Goal: Communication & Community: Answer question/provide support

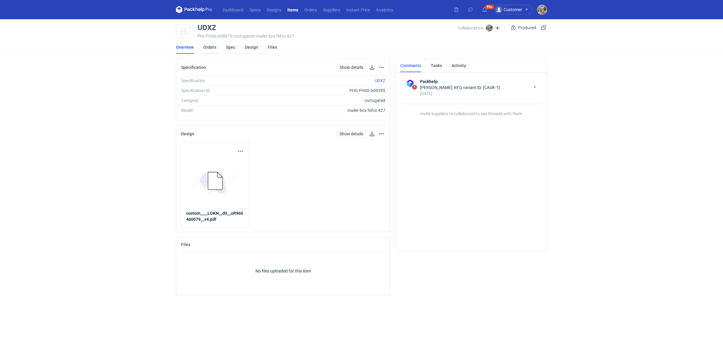
click at [214, 48] on link "Orders" at bounding box center [209, 47] width 13 height 13
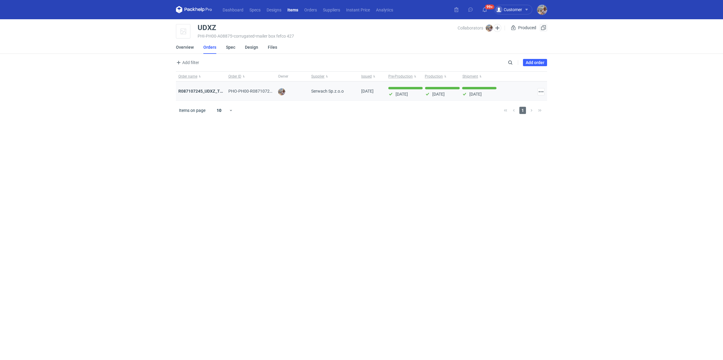
click at [212, 93] on div "R087107245_UDXZ_TPPN" at bounding box center [200, 91] width 45 height 6
click at [212, 88] on div "R087107245_UDXZ_TPPN" at bounding box center [200, 91] width 45 height 6
click at [211, 89] on strong "R087107245_UDXZ_TPPN" at bounding box center [203, 91] width 50 height 5
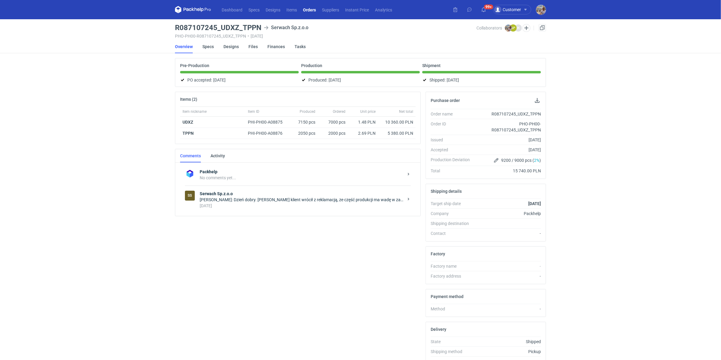
click at [244, 204] on div "3 days ago" at bounding box center [302, 206] width 204 height 6
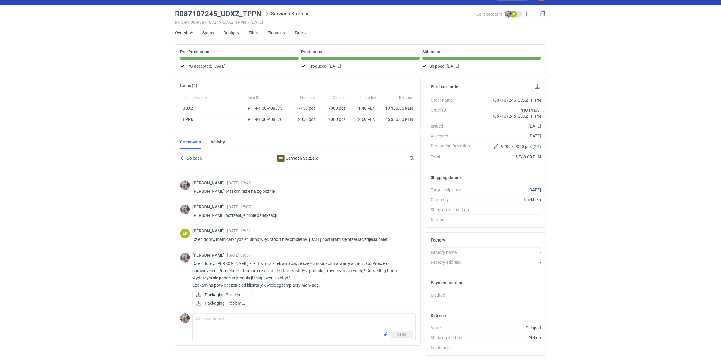
scroll to position [30, 0]
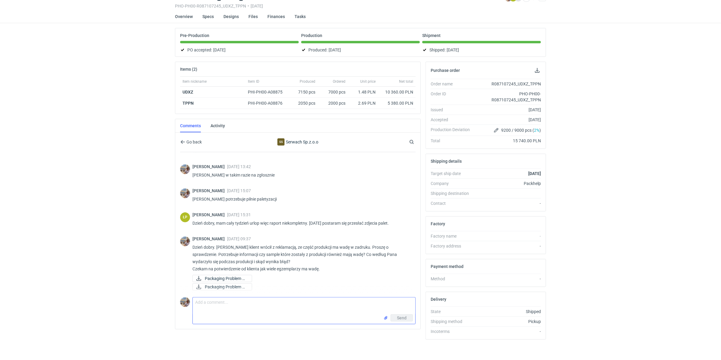
click at [250, 307] on textarea "Comment message" at bounding box center [304, 306] width 223 height 17
type textarea "Dzień dobry. [PERSON_NAME] proszę o sprawdzenie co poszło nie tak z produkcja i…"
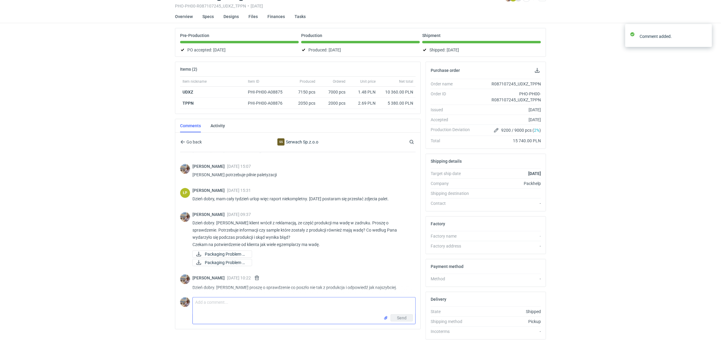
scroll to position [164, 0]
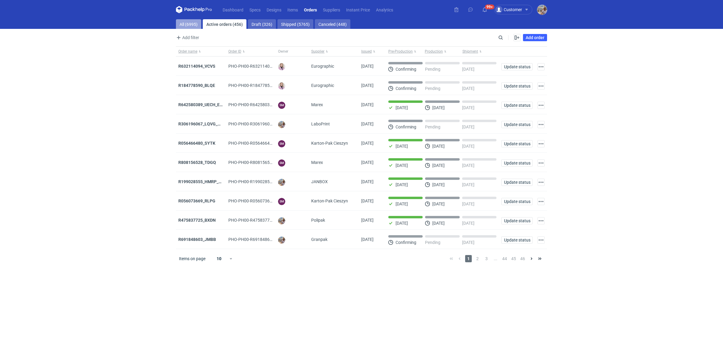
click at [185, 28] on link "All (6995)" at bounding box center [188, 24] width 25 height 10
click at [503, 39] on input "Search" at bounding box center [474, 37] width 60 height 7
click at [482, 39] on input "Search" at bounding box center [474, 37] width 60 height 7
paste input "KGTG"
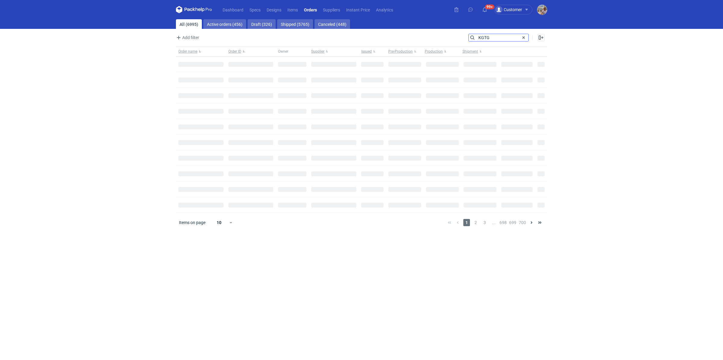
type input "KGTG"
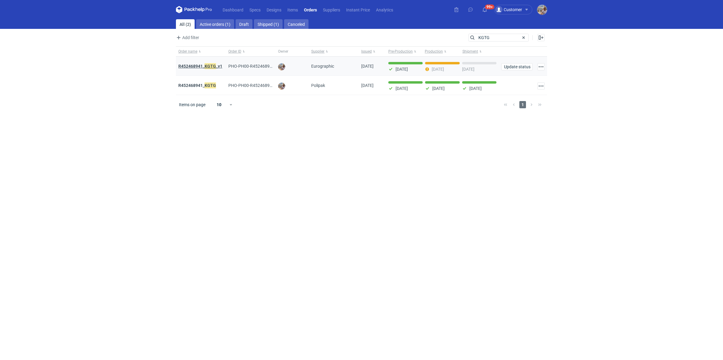
click at [199, 67] on strong "R452468941_ KGTG _v1" at bounding box center [200, 66] width 44 height 7
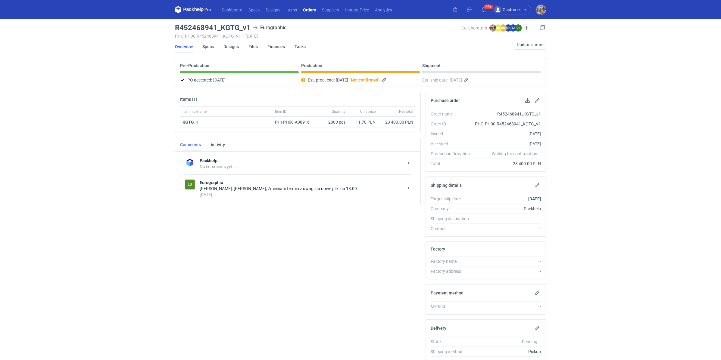
click at [295, 192] on div "7 days ago" at bounding box center [302, 195] width 204 height 6
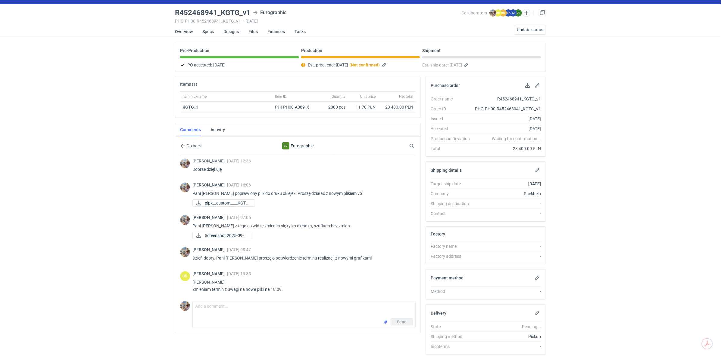
scroll to position [30, 0]
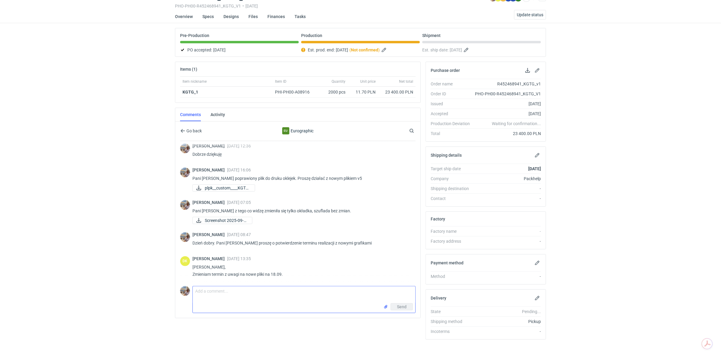
click at [251, 294] on textarea "Comment message" at bounding box center [304, 295] width 223 height 17
type textarea "Dzień dobry. Pani Dominiko prośba o informację czy produkcja jest gotowa i kied…"
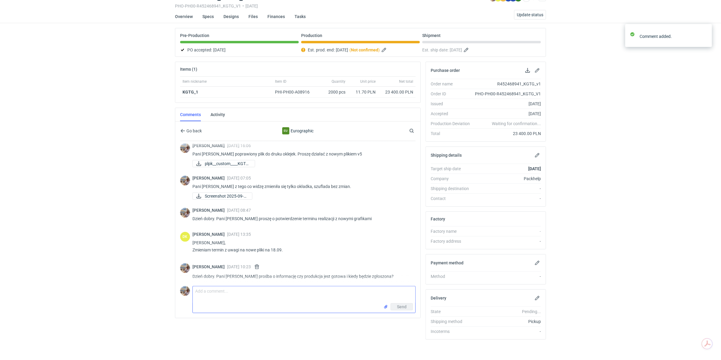
scroll to position [422, 0]
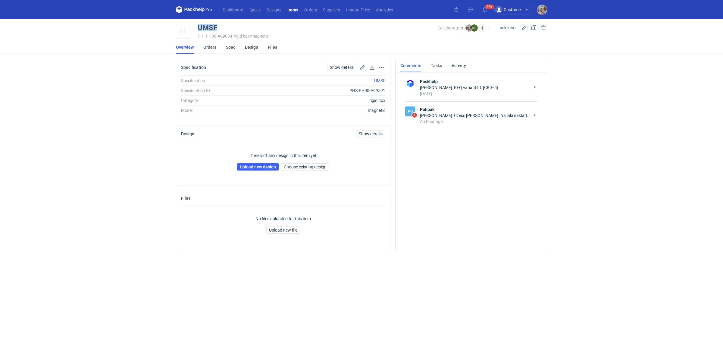
drag, startPoint x: 223, startPoint y: 28, endPoint x: 196, endPoint y: 28, distance: 27.1
click at [196, 28] on div "UMSF PHI-PH00-A09064 • rigid box • magnetic Collaborators Michał Palasek MC Mar…" at bounding box center [361, 31] width 371 height 15
copy div "UMSF"
click at [481, 115] on div "Marcin Czarnecki: Cześć Michał. Na jaki nakład? Dla pewności to rozmiar wewnętr…" at bounding box center [475, 116] width 110 height 6
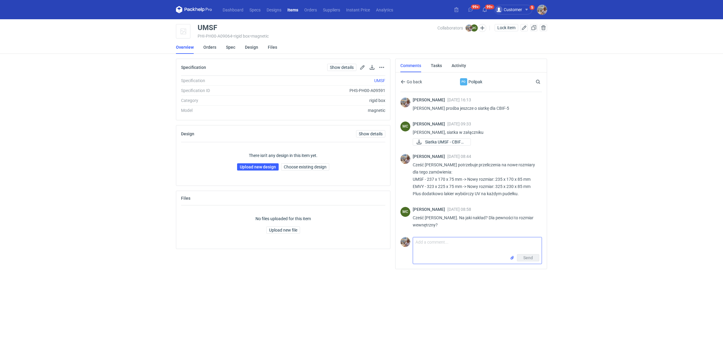
click at [425, 244] on textarea "Comment message" at bounding box center [477, 246] width 129 height 17
paste textarea "EMVY"
paste textarea "1000"
drag, startPoint x: 423, startPoint y: 178, endPoint x: 413, endPoint y: 179, distance: 10.0
click at [413, 179] on p "Cześć Marcin potrzebuje przeliczenia na nowe rozmiary dla tego zamówienia: UMSF…" at bounding box center [475, 179] width 124 height 36
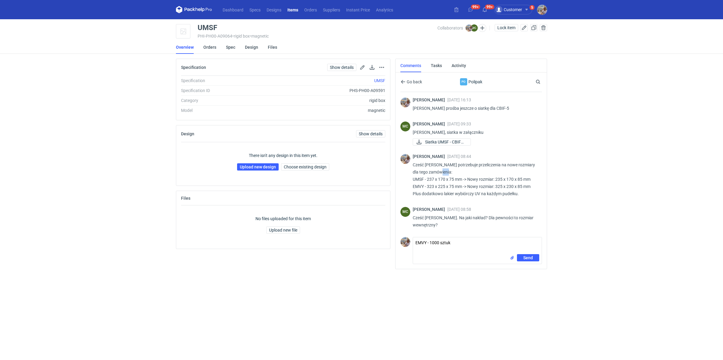
copy p "UMSF"
click at [419, 246] on textarea "EMVY - 1000 sztuk" at bounding box center [477, 246] width 129 height 17
paste textarea "UMSF"
paste textarea "1500"
type textarea "EMVY - 1000 sztuk UMSF - 1500 sztuk Rozmiar wewnętrzny"
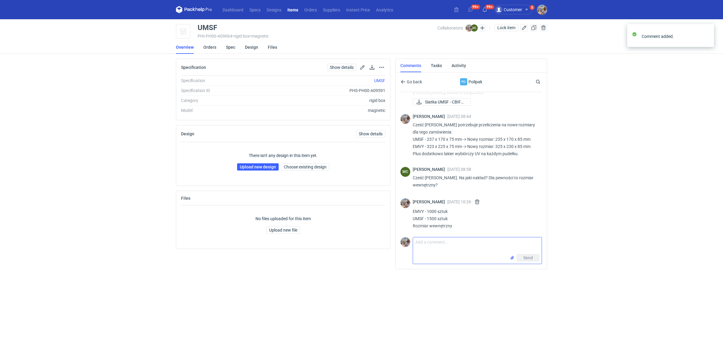
scroll to position [41, 0]
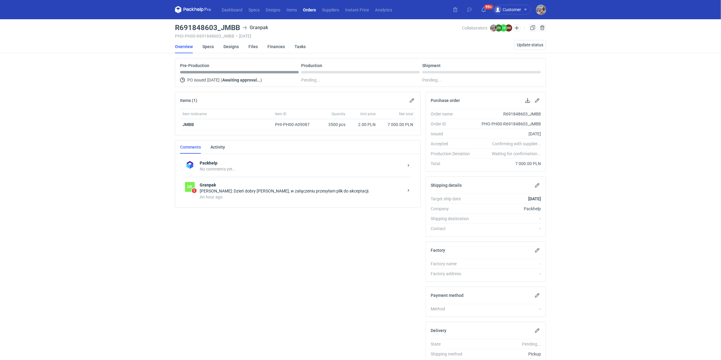
click at [225, 186] on strong "Granpak" at bounding box center [302, 185] width 204 height 6
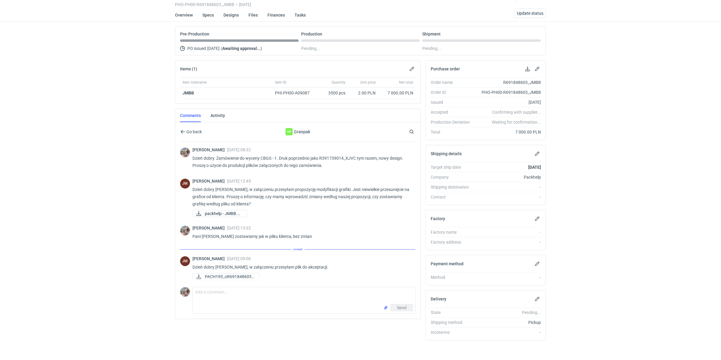
scroll to position [33, 0]
click at [240, 278] on div "Comment message Send" at bounding box center [297, 293] width 235 height 30
click at [234, 267] on span "PACH193_oR691848603_..." at bounding box center [230, 269] width 50 height 7
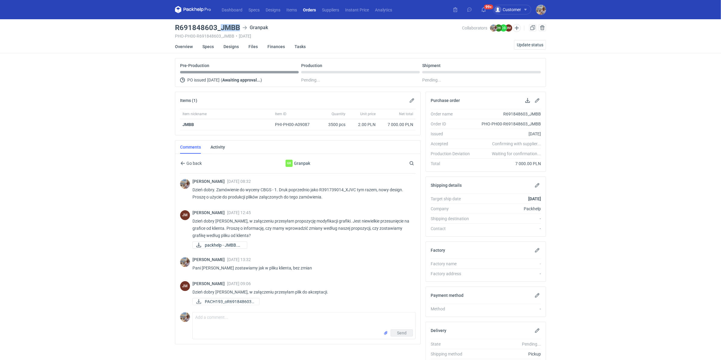
drag, startPoint x: 223, startPoint y: 28, endPoint x: 238, endPoint y: 29, distance: 15.7
click at [238, 29] on h3 "R691848603_JMBB" at bounding box center [207, 27] width 65 height 7
copy h3 "JMBB"
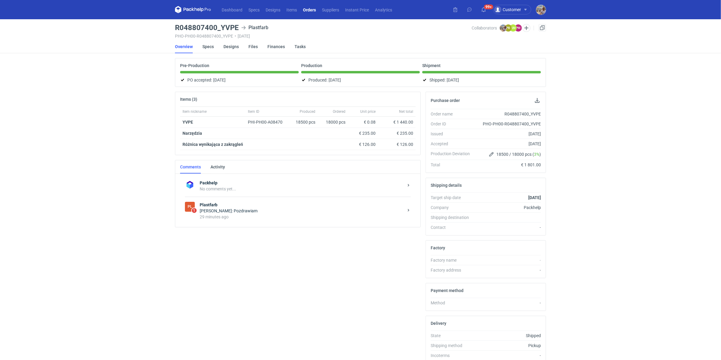
click at [263, 216] on div "29 minutes ago" at bounding box center [302, 217] width 204 height 6
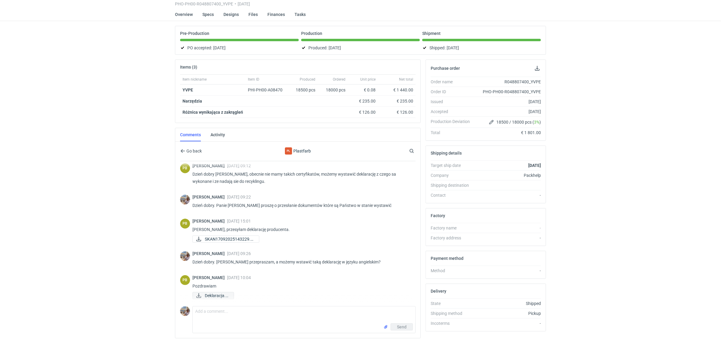
scroll to position [145, 0]
click at [217, 293] on span "Deklaracja.jpg" at bounding box center [217, 296] width 24 height 7
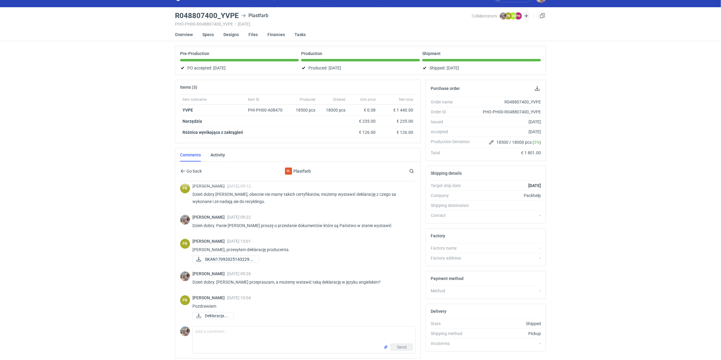
scroll to position [0, 0]
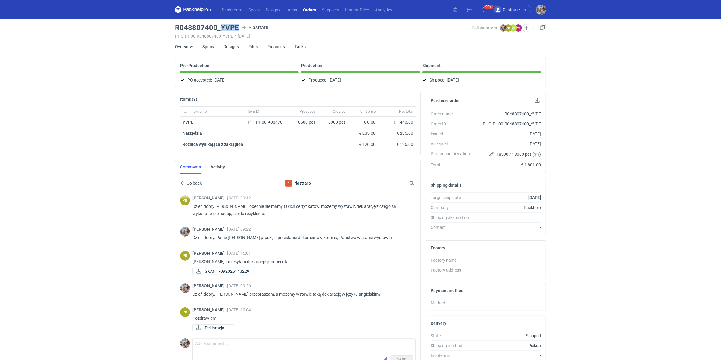
drag, startPoint x: 222, startPoint y: 26, endPoint x: 238, endPoint y: 25, distance: 16.3
click at [238, 25] on h3 "R048807400_YVPE" at bounding box center [207, 27] width 64 height 7
copy h3 "YVPE"
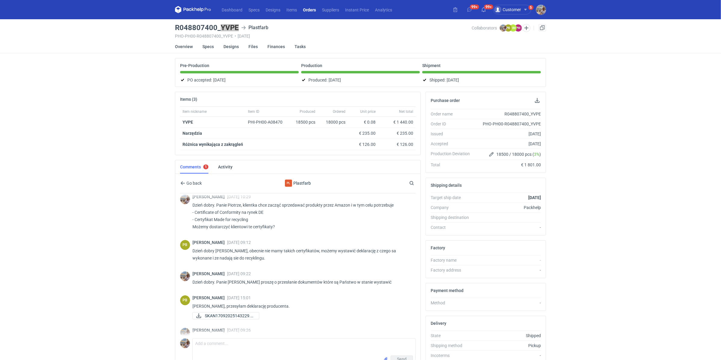
scroll to position [100, 0]
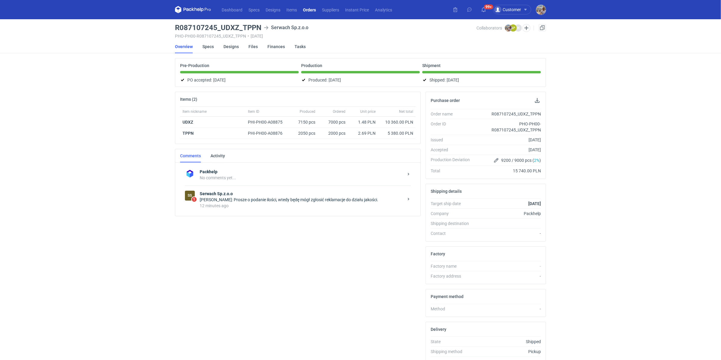
click at [270, 203] on div "12 minutes ago" at bounding box center [302, 206] width 204 height 6
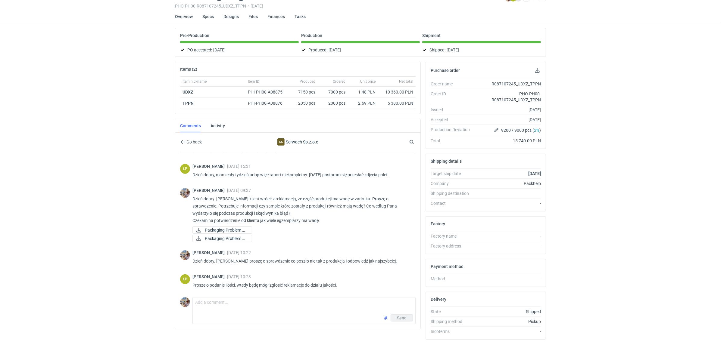
scroll to position [186, 0]
